Goal: Transaction & Acquisition: Purchase product/service

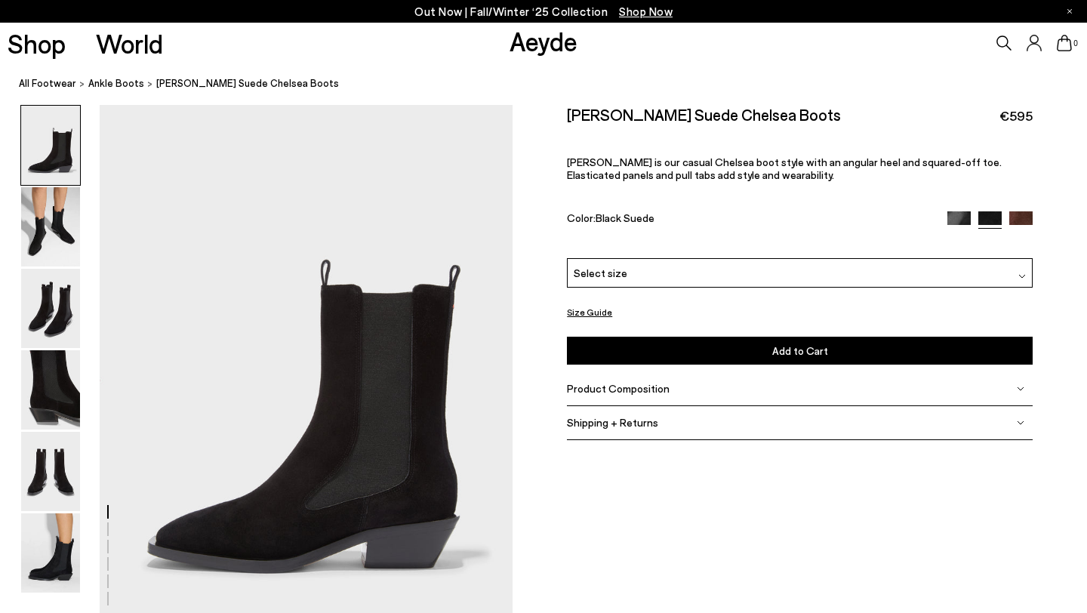
scroll to position [7, 0]
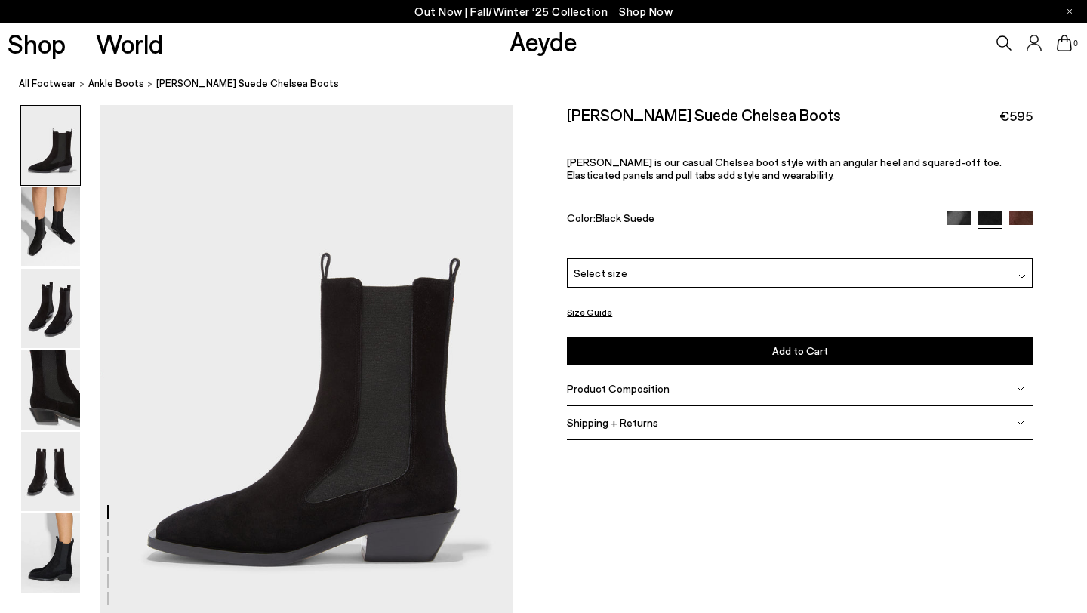
click at [1005, 48] on icon at bounding box center [1003, 42] width 15 height 15
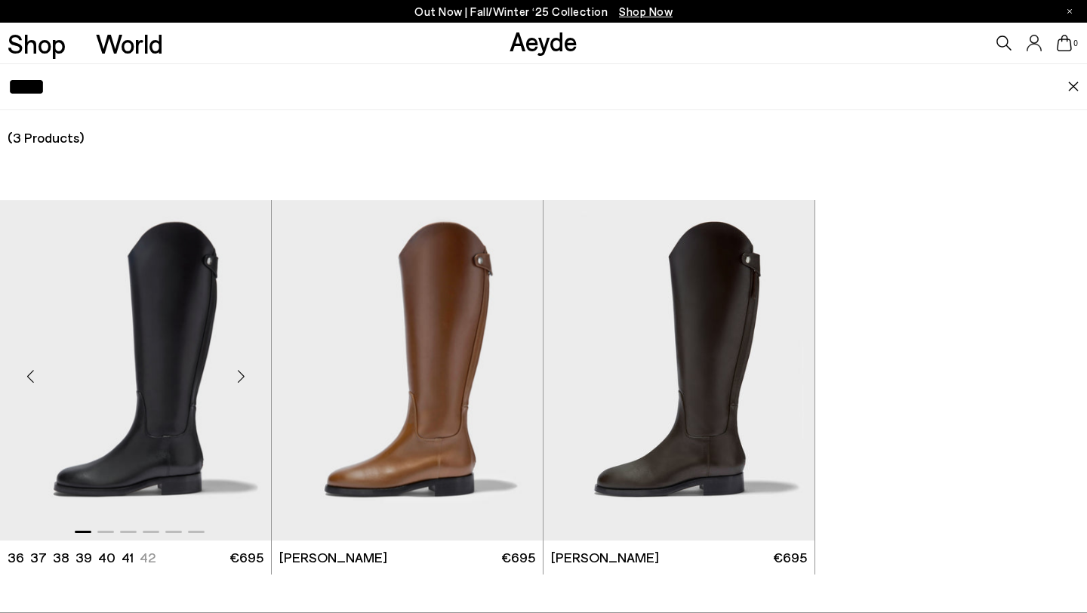
type input "****"
click at [241, 287] on img "1 / 6" at bounding box center [135, 370] width 271 height 340
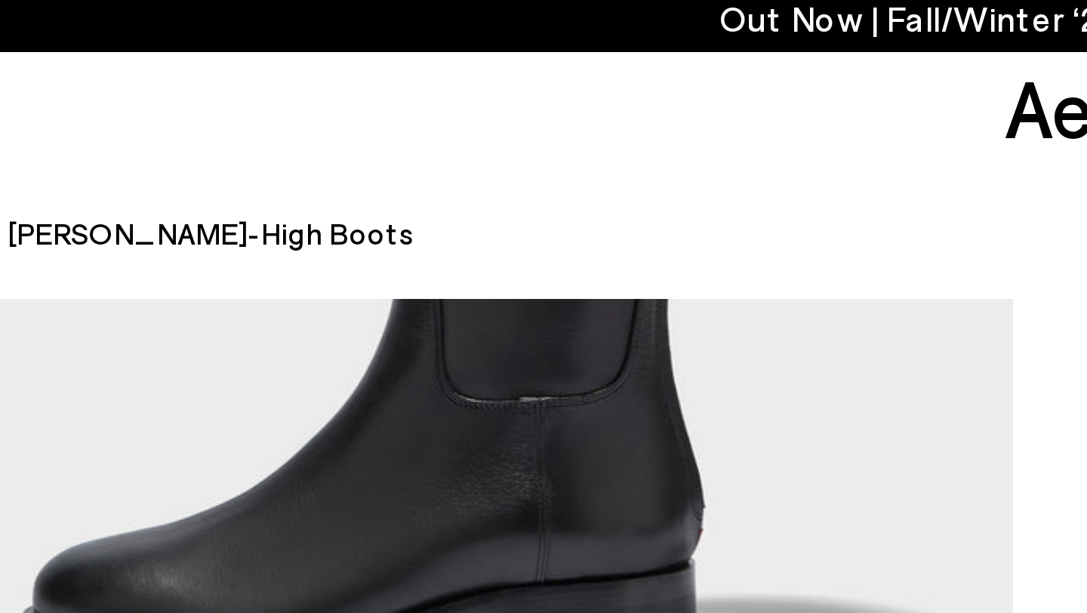
scroll to position [341, 0]
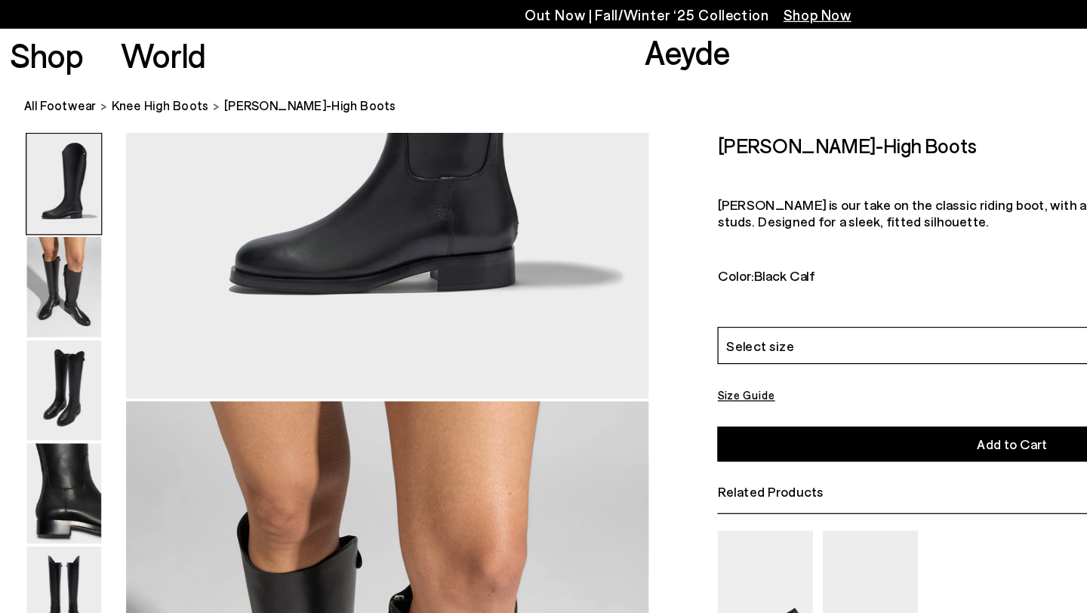
click at [426, 65] on nav "All Footwear knee high boots Hector Knee-High Boots" at bounding box center [553, 84] width 1068 height 42
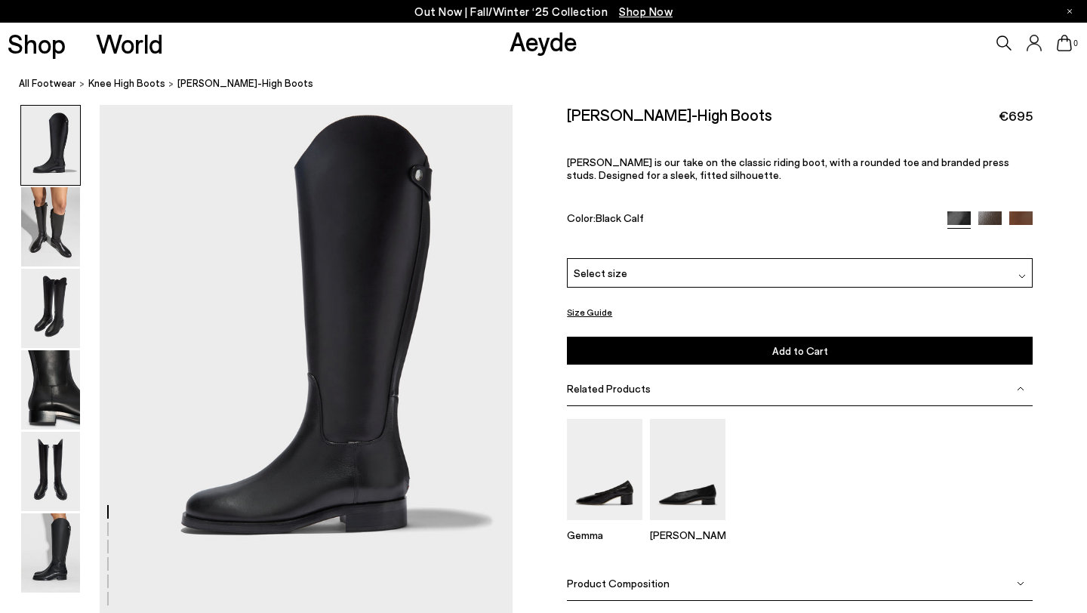
scroll to position [32, 0]
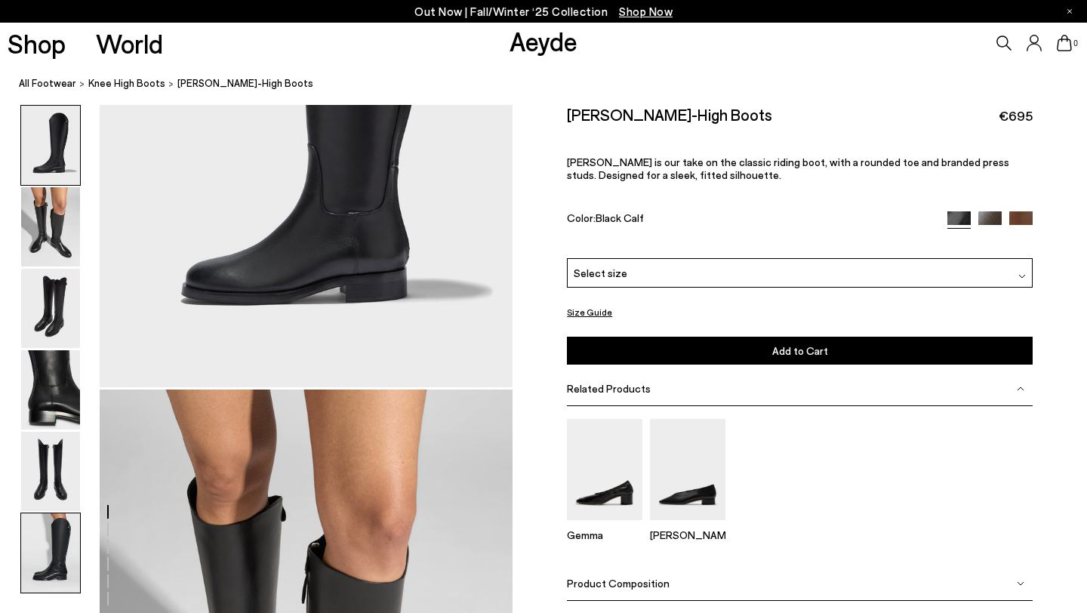
click at [43, 568] on img at bounding box center [50, 552] width 59 height 79
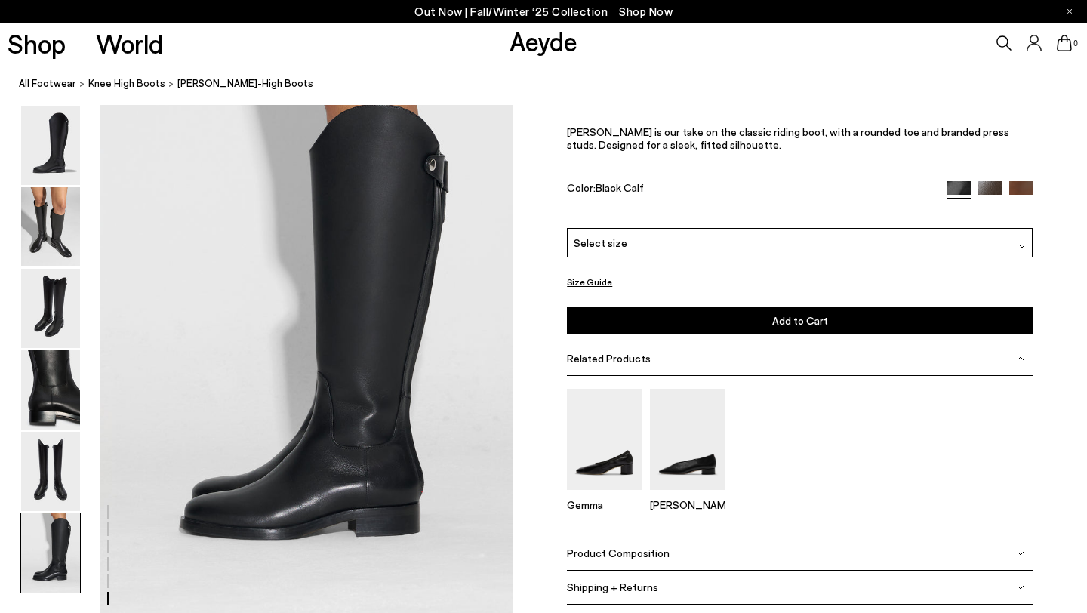
scroll to position [2809, 0]
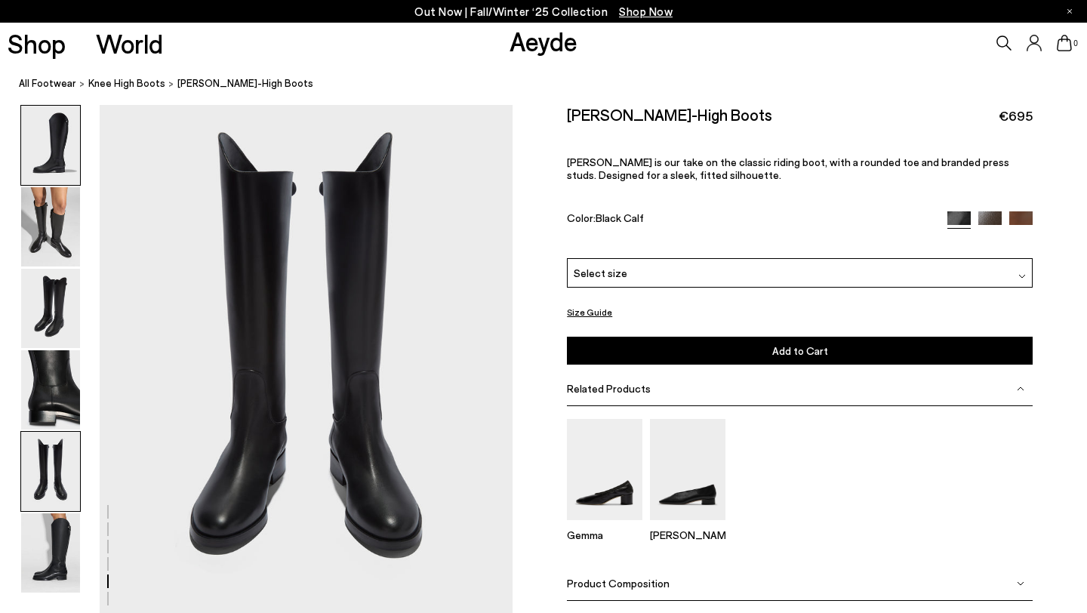
click at [57, 138] on img at bounding box center [50, 145] width 59 height 79
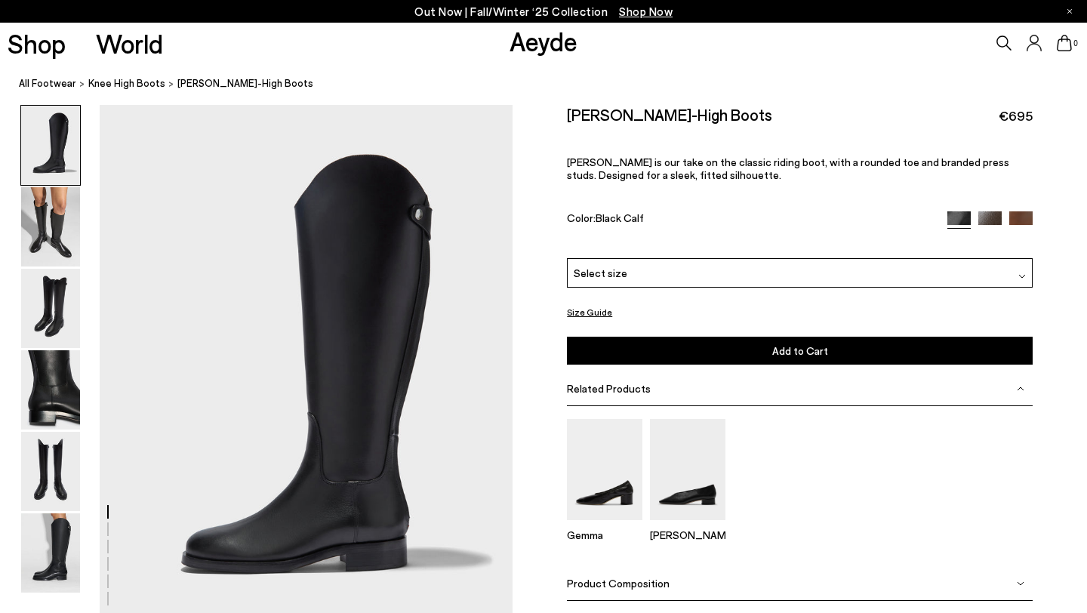
scroll to position [0, 0]
